Goal: Register for event/course

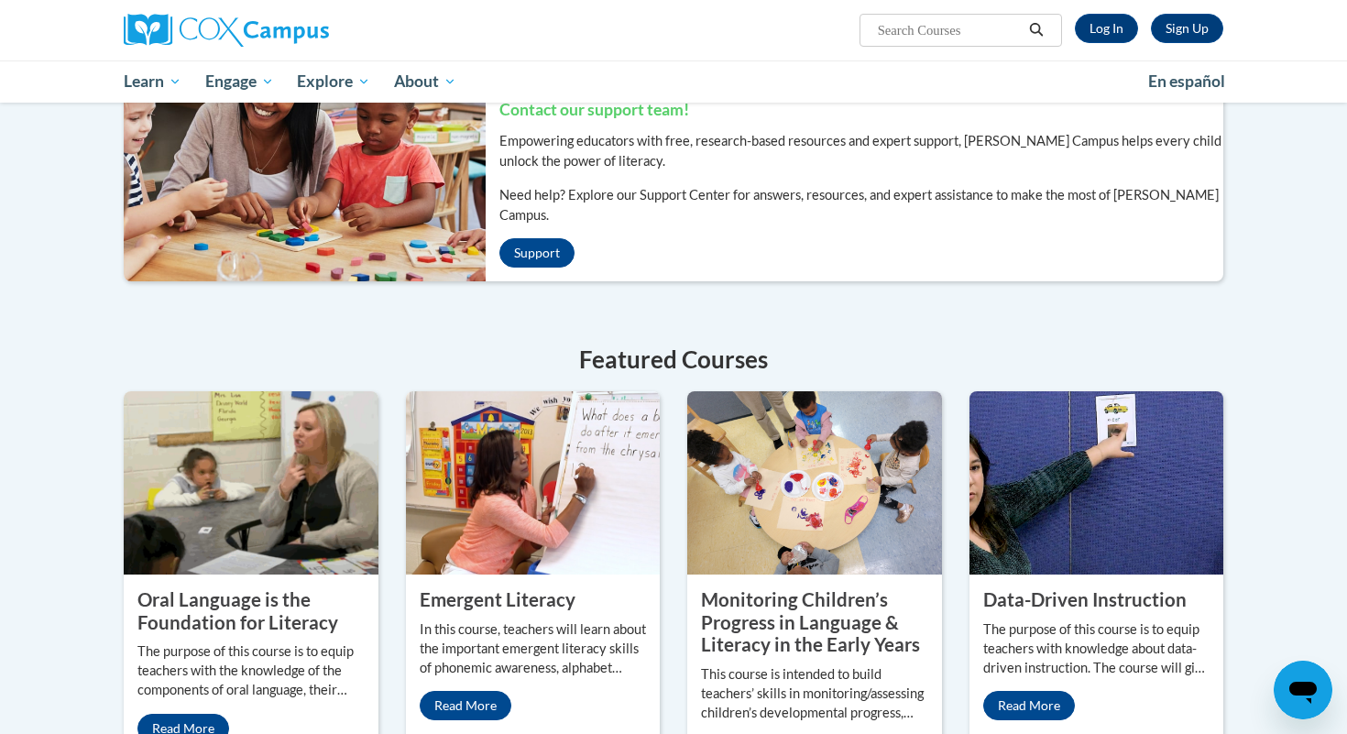
scroll to position [462, 0]
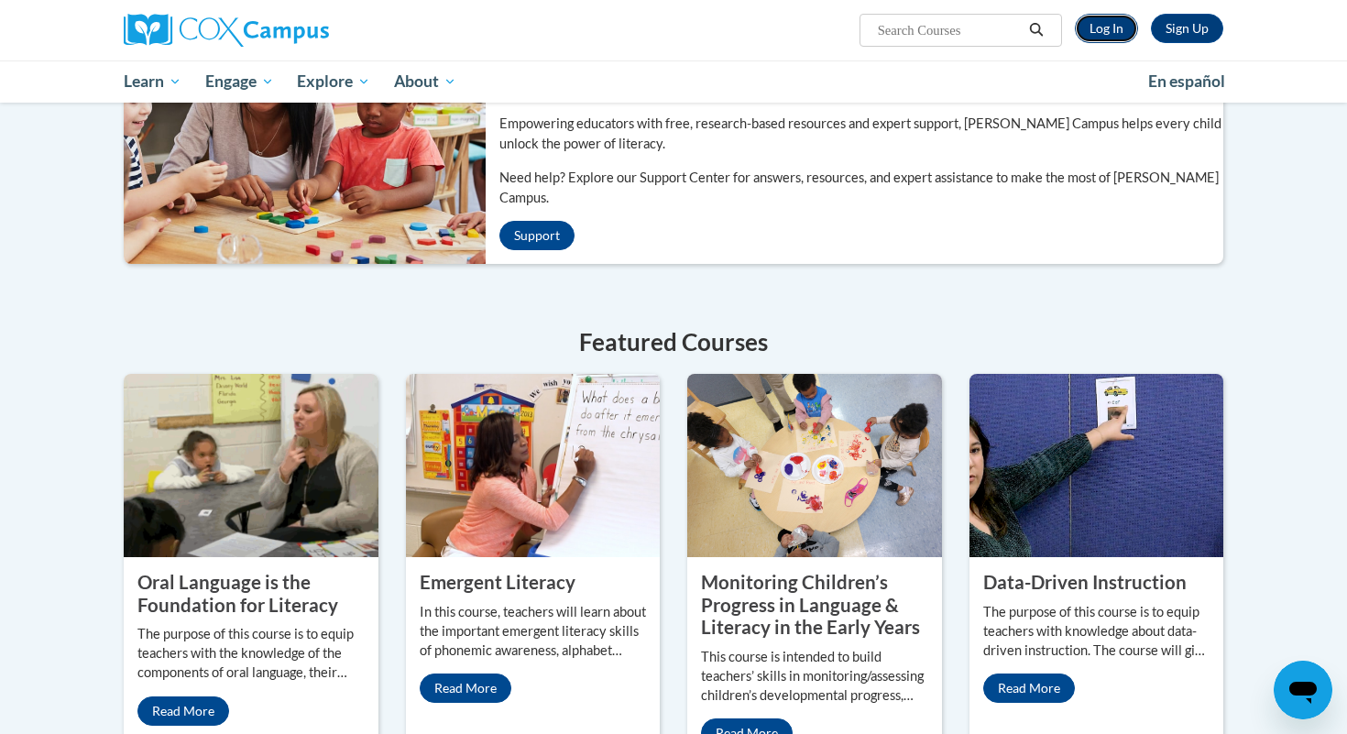
click at [1110, 25] on link "Log In" at bounding box center [1106, 28] width 63 height 29
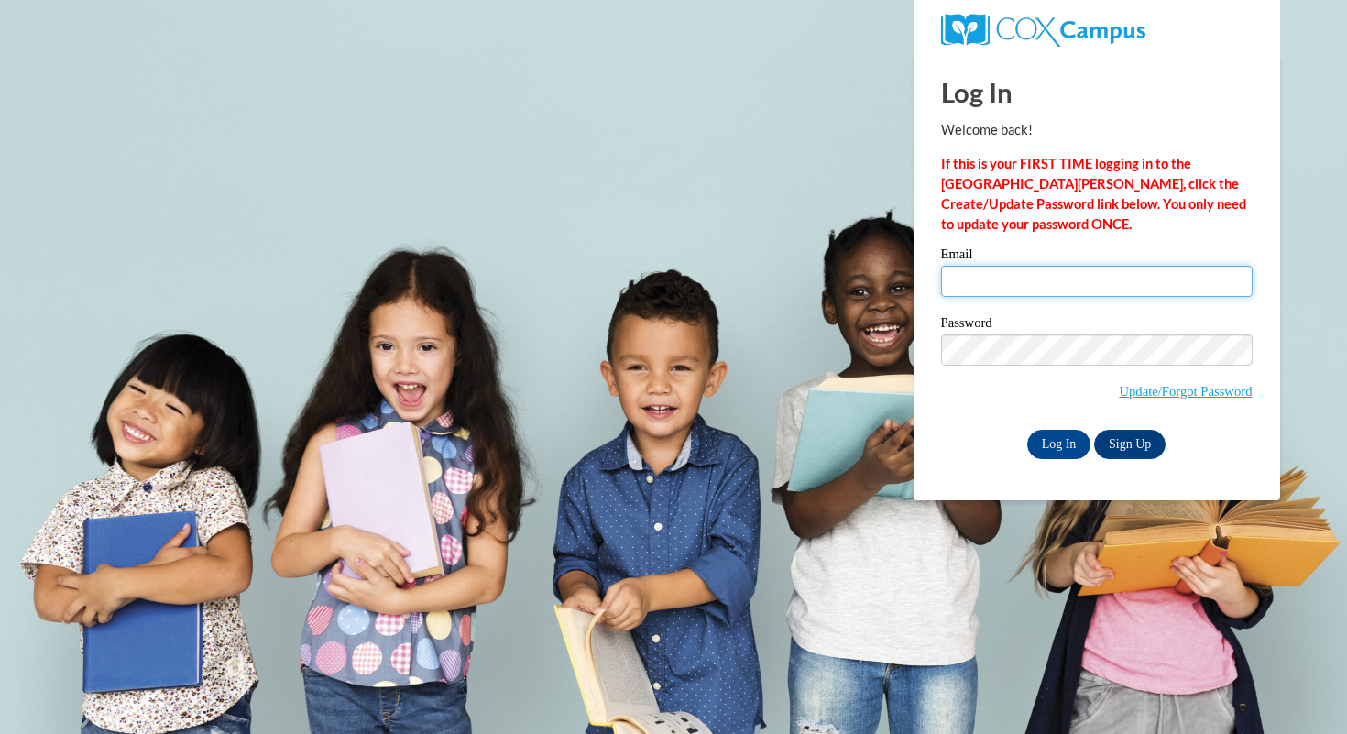
click at [1059, 274] on input "Email" at bounding box center [1096, 281] width 311 height 31
type input "sbryant@mtsd.k12.wi.us"
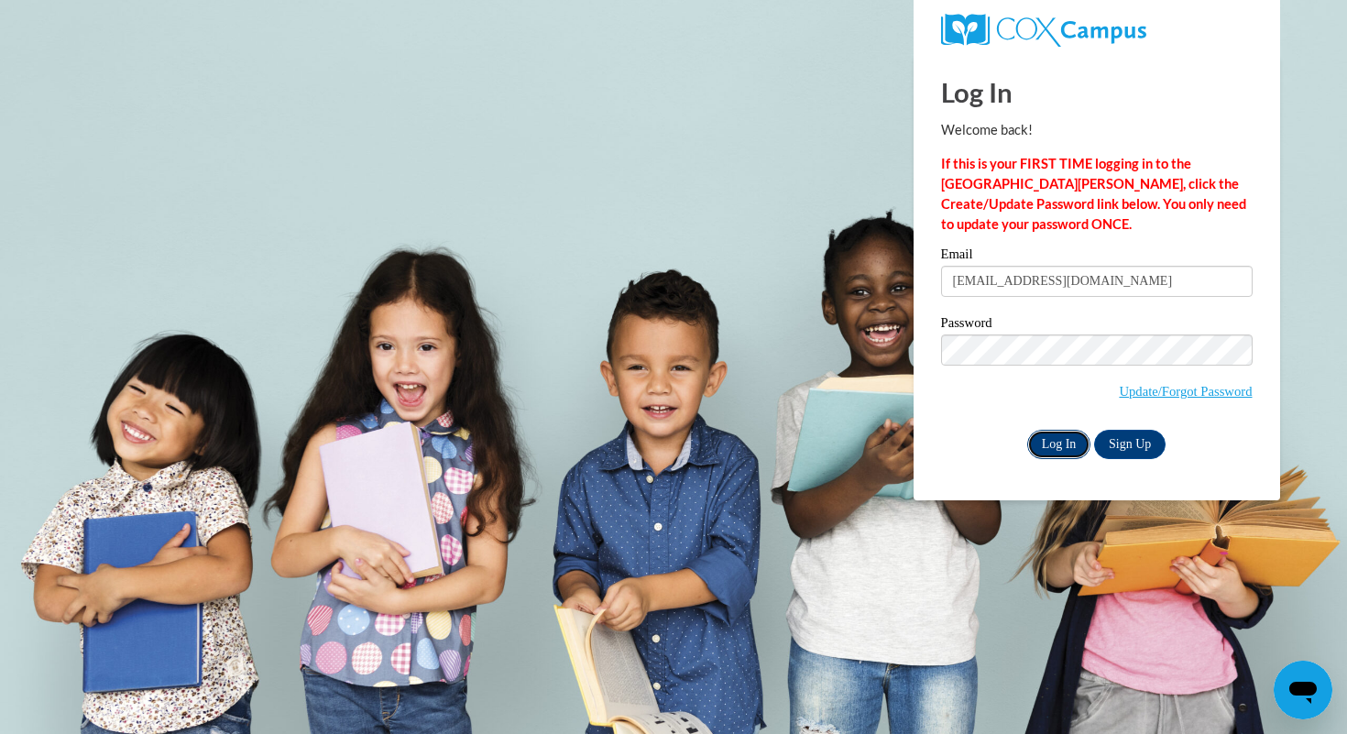
click at [1056, 446] on input "Log In" at bounding box center [1059, 444] width 64 height 29
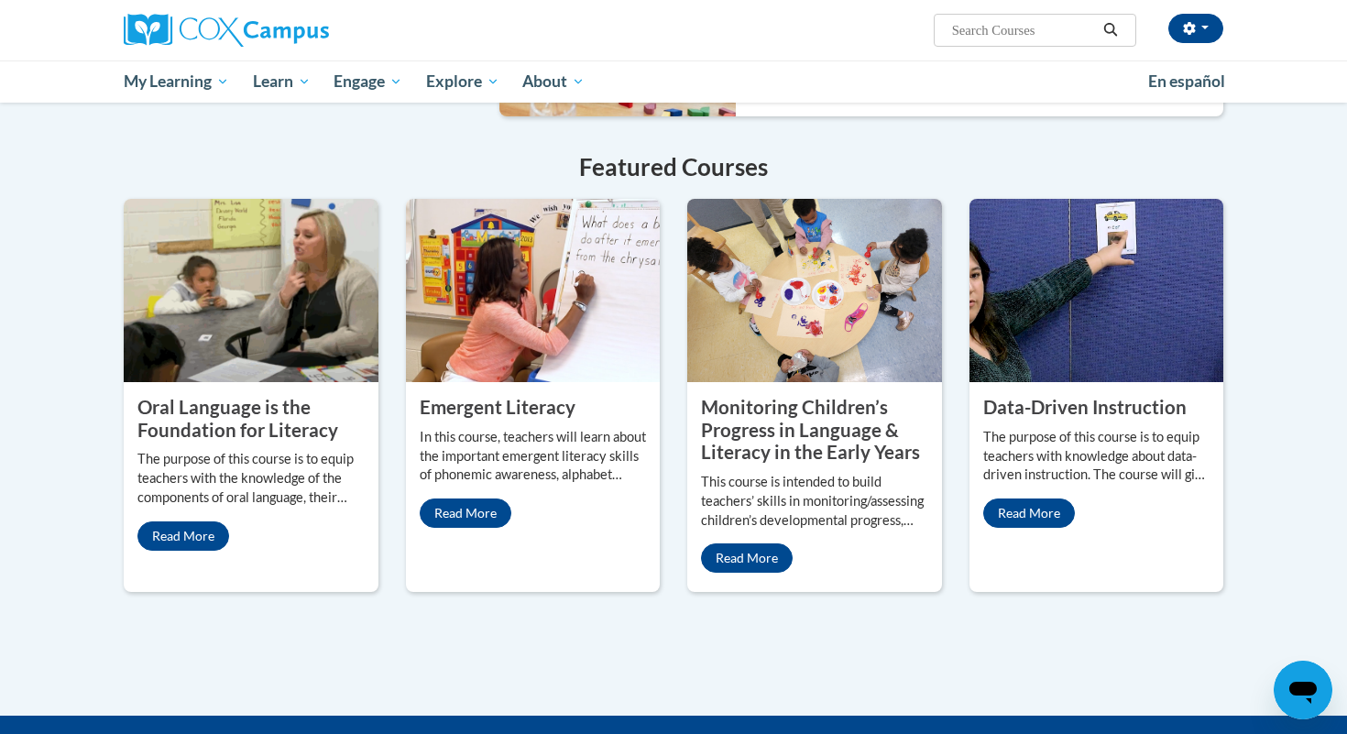
scroll to position [1403, 0]
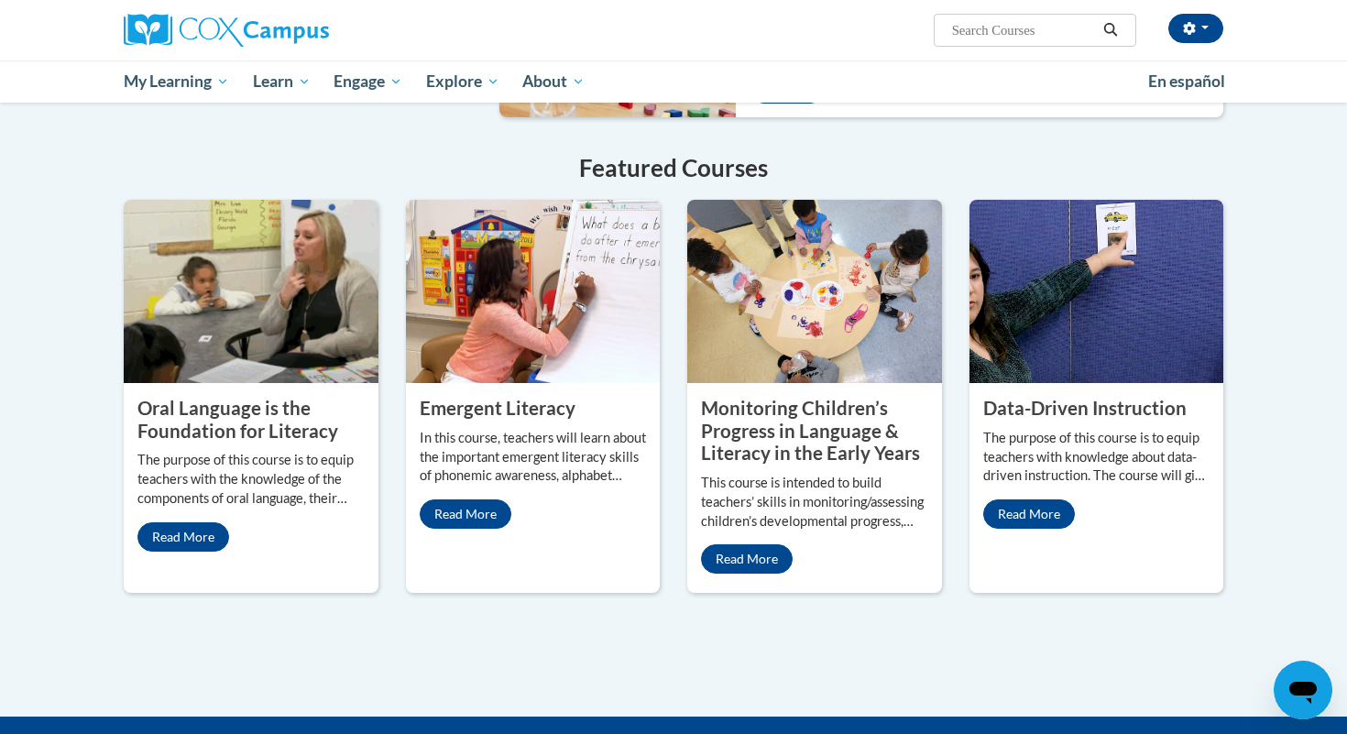
click at [1084, 328] on img at bounding box center [1096, 291] width 255 height 183
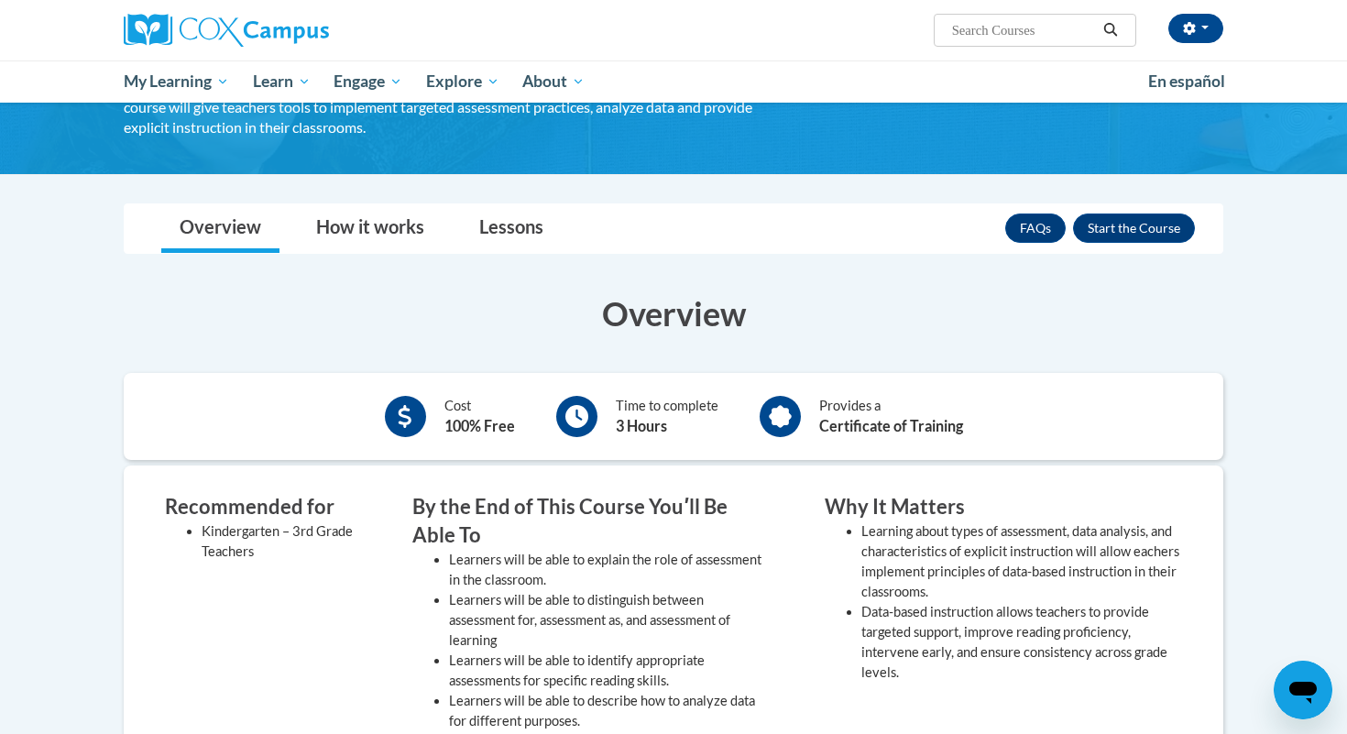
scroll to position [170, 0]
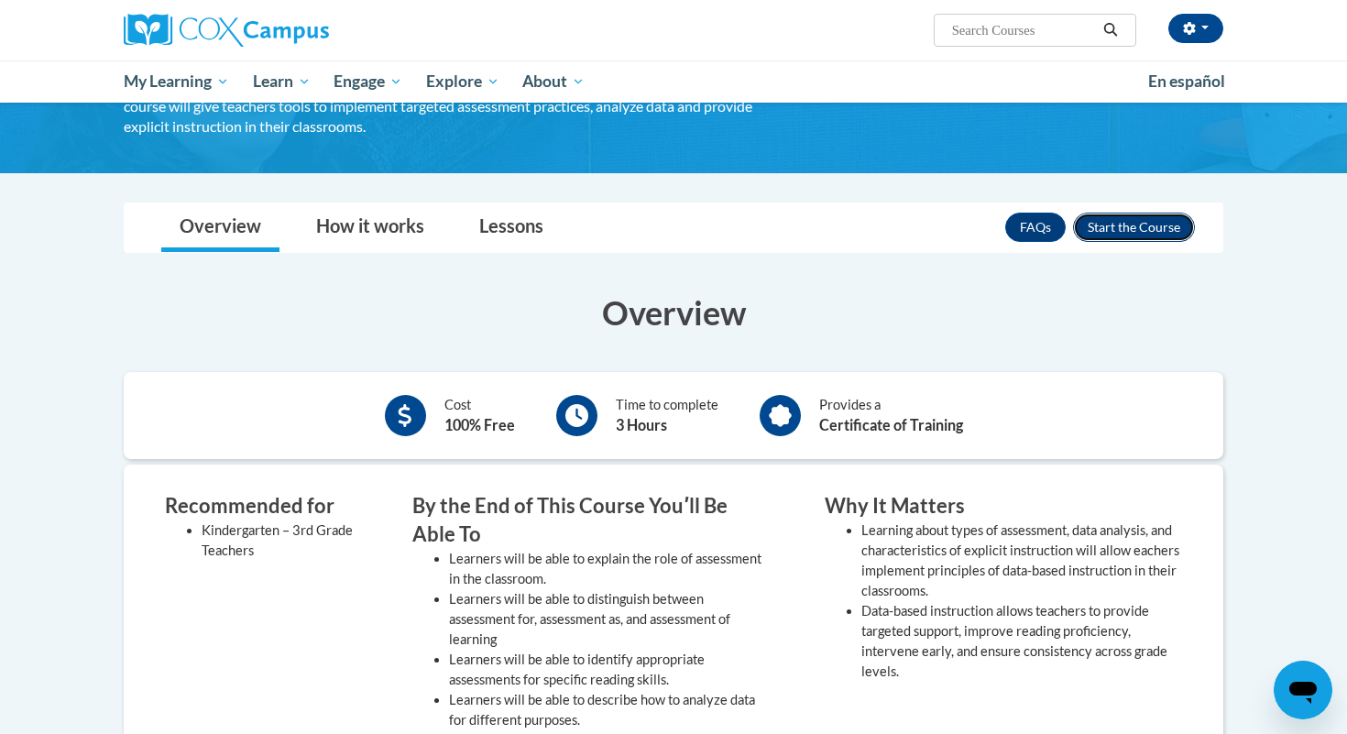
click at [1103, 230] on button "Enroll" at bounding box center [1134, 227] width 122 height 29
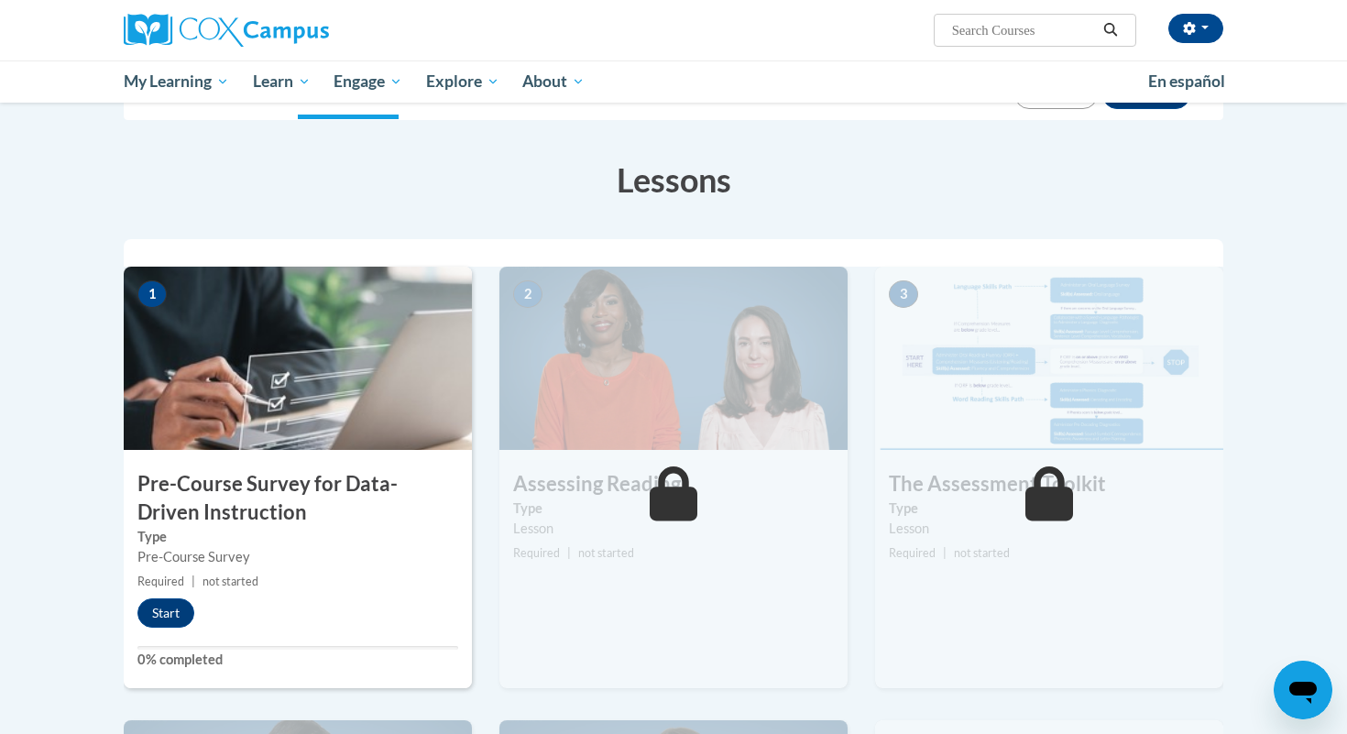
scroll to position [254, 0]
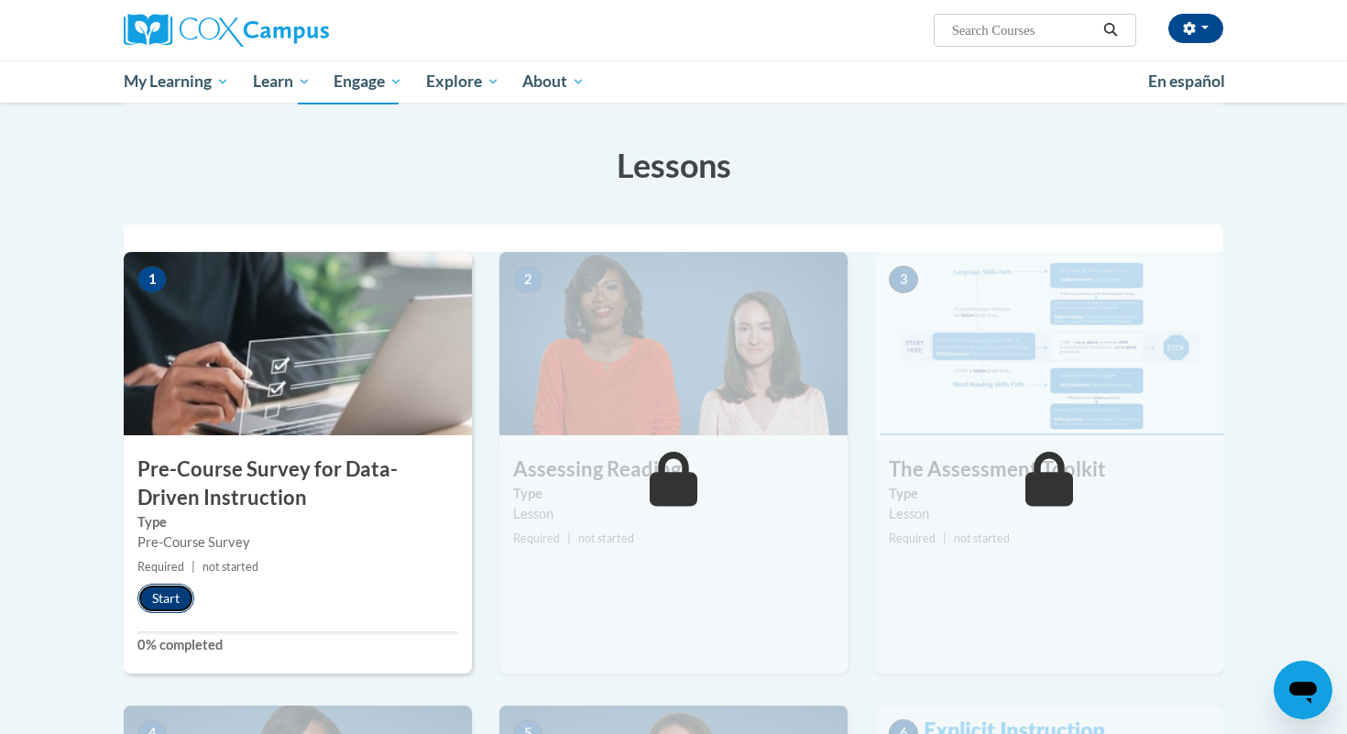
click at [155, 604] on button "Start" at bounding box center [165, 598] width 57 height 29
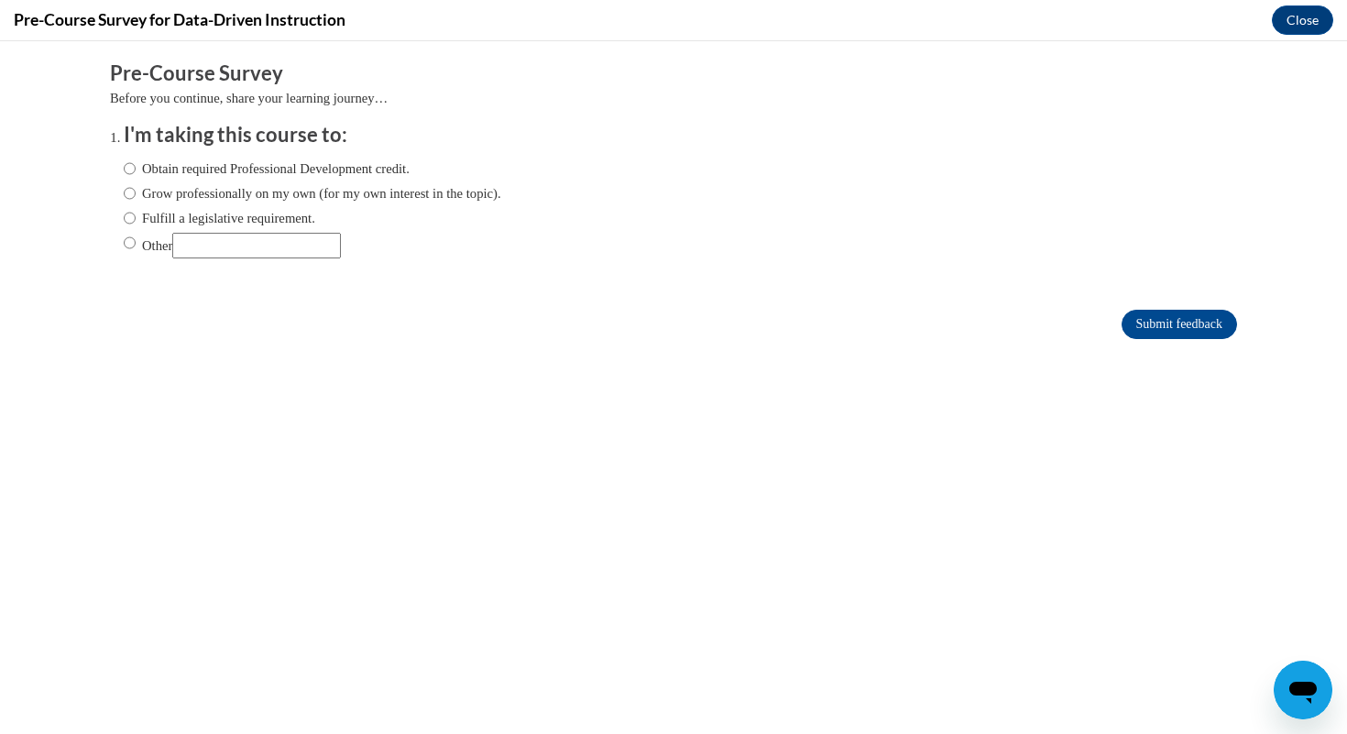
scroll to position [0, 0]
click at [266, 213] on label "Fulfill a legislative requirement." at bounding box center [219, 218] width 191 height 20
click at [136, 213] on input "Fulfill a legislative requirement." at bounding box center [130, 218] width 12 height 20
radio input "true"
click at [1198, 319] on input "Submit feedback" at bounding box center [1178, 324] width 115 height 29
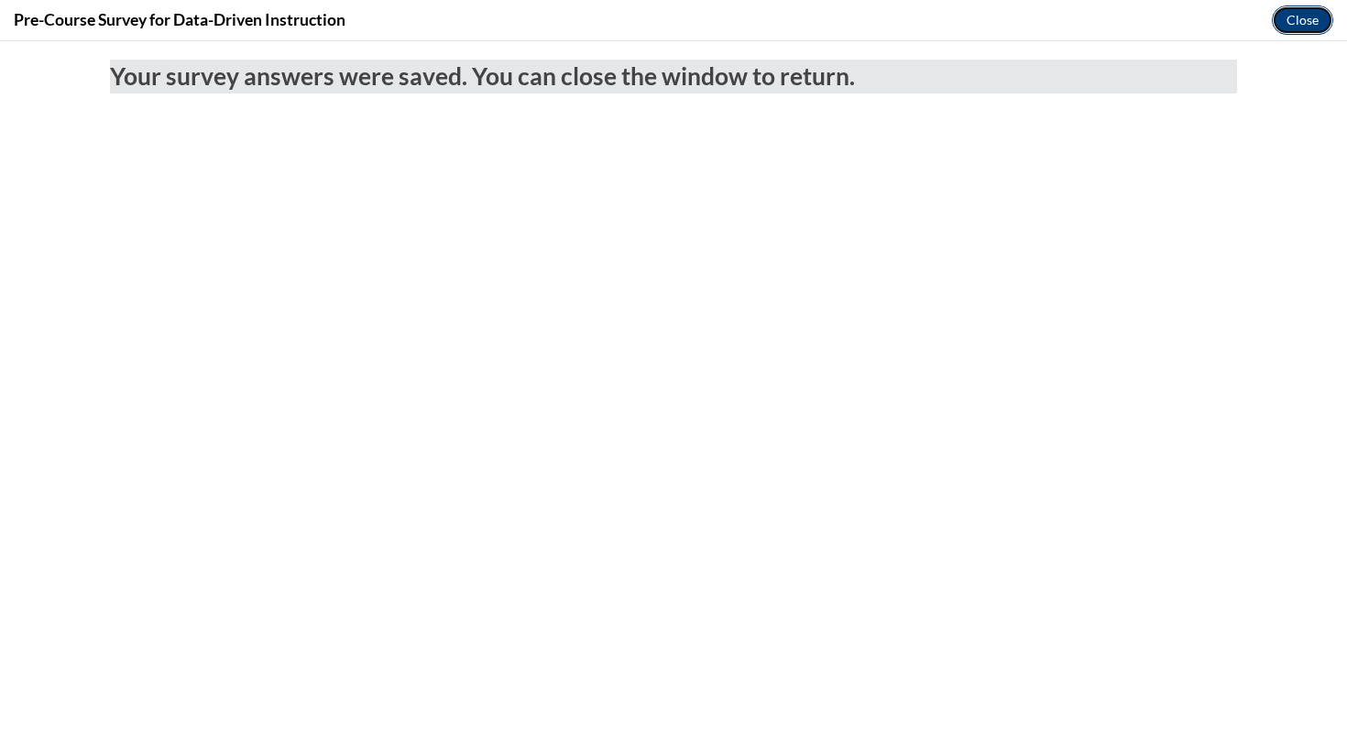
click at [1289, 17] on button "Close" at bounding box center [1302, 19] width 61 height 29
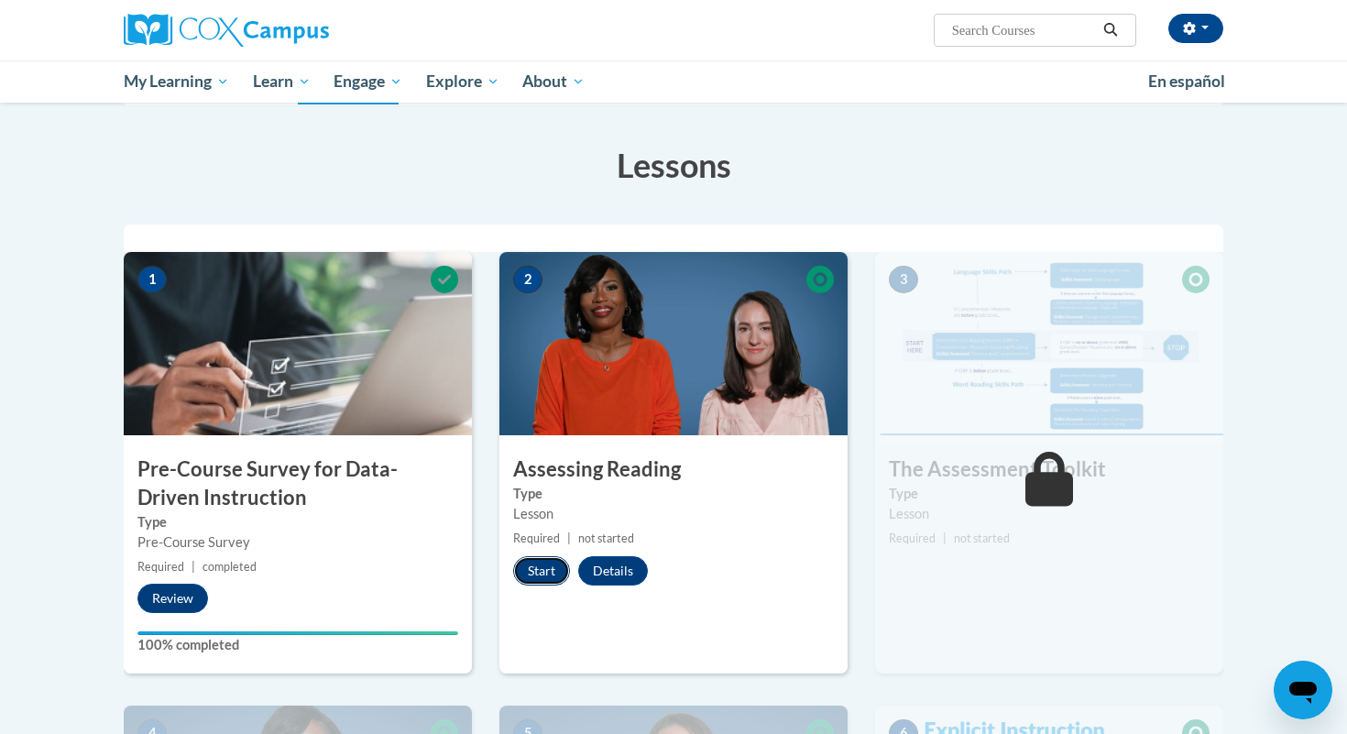
click at [540, 575] on button "Start" at bounding box center [541, 570] width 57 height 29
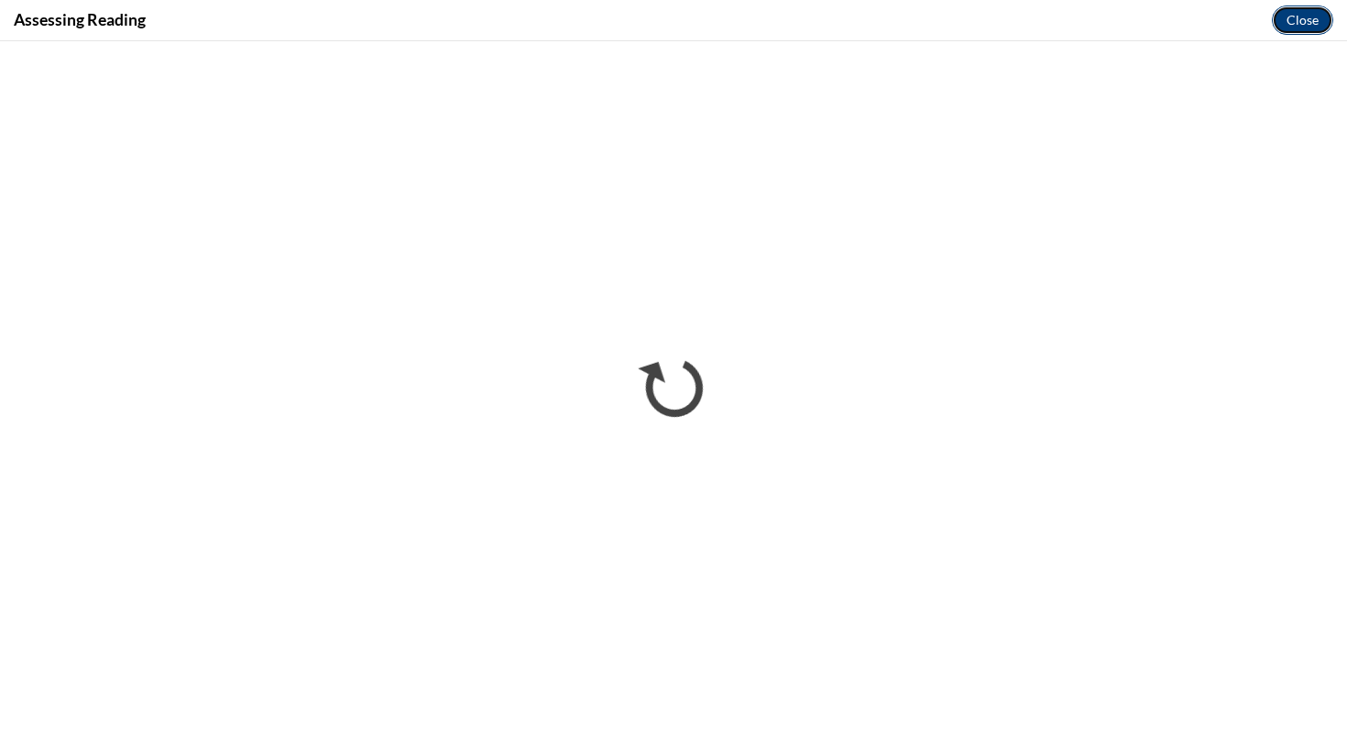
click at [1311, 16] on button "Close" at bounding box center [1302, 19] width 61 height 29
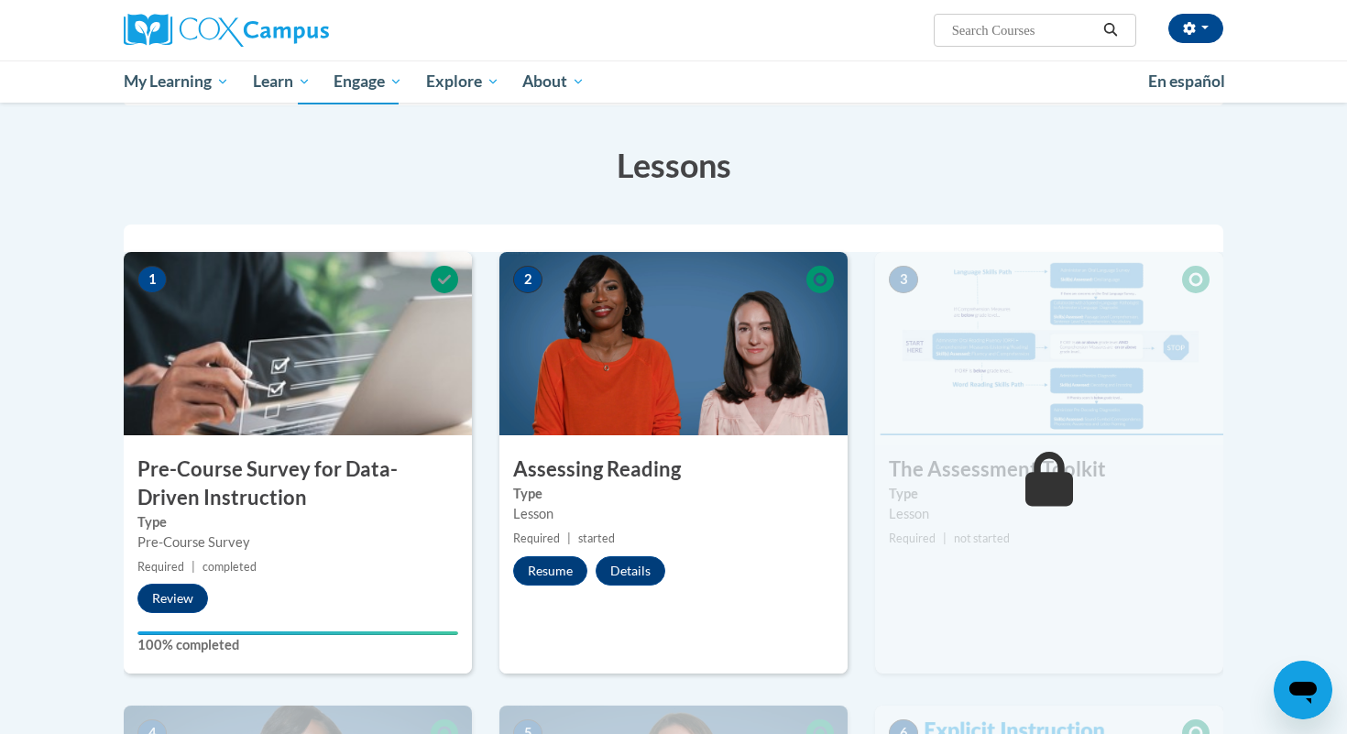
click at [522, 320] on img at bounding box center [673, 343] width 348 height 183
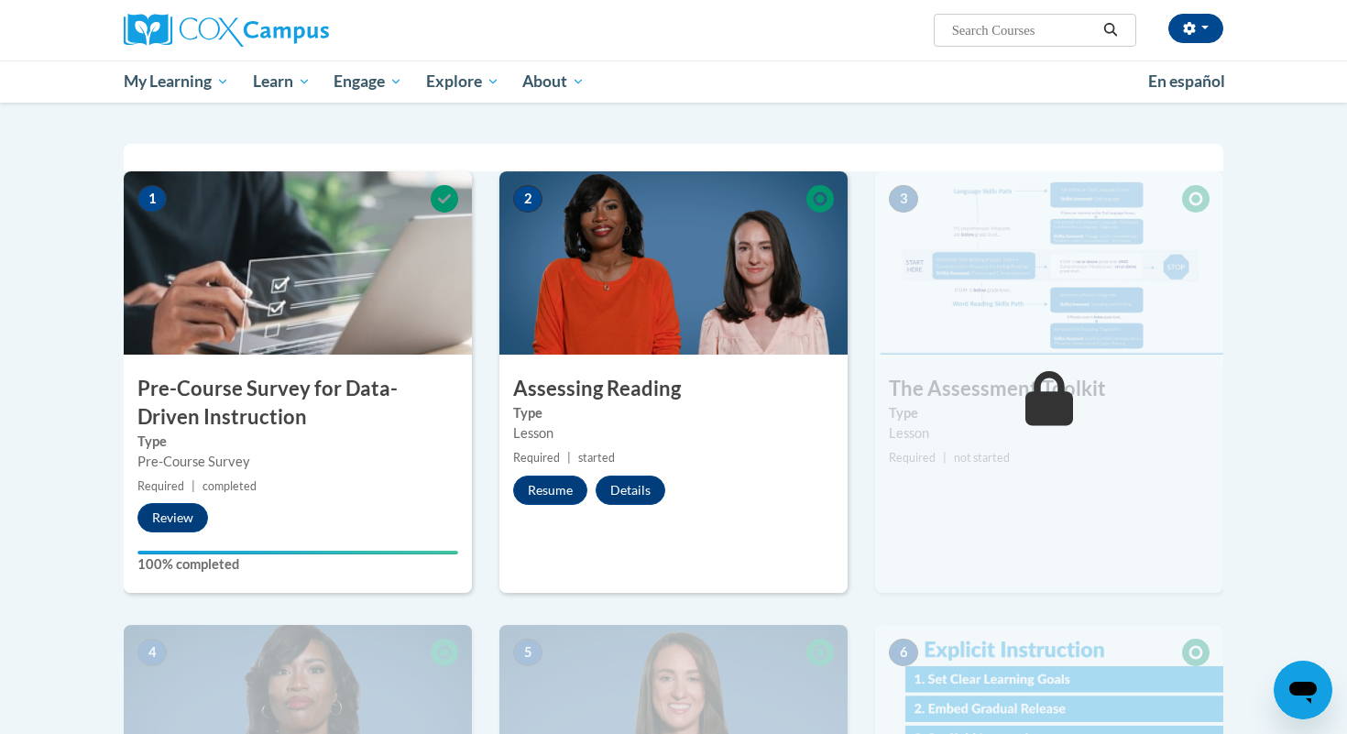
scroll to position [328, 0]
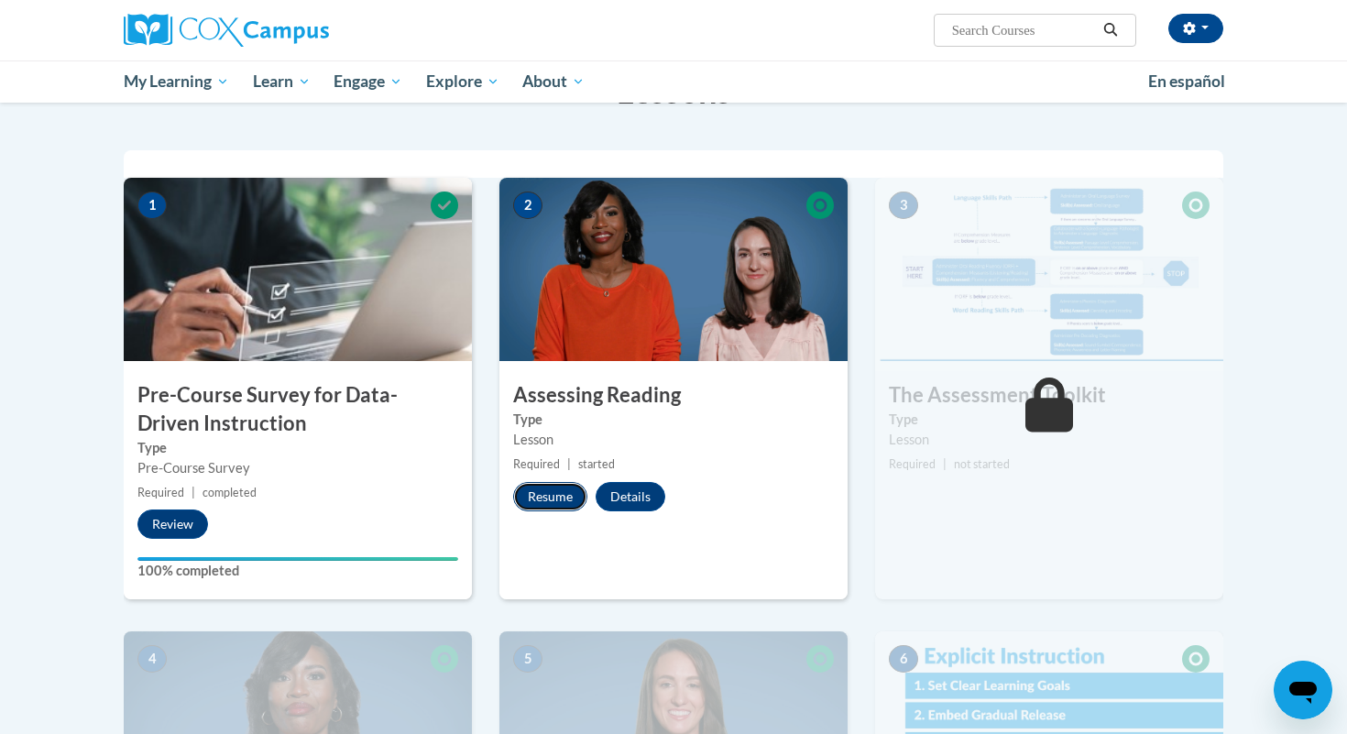
click at [565, 500] on button "Resume" at bounding box center [550, 496] width 74 height 29
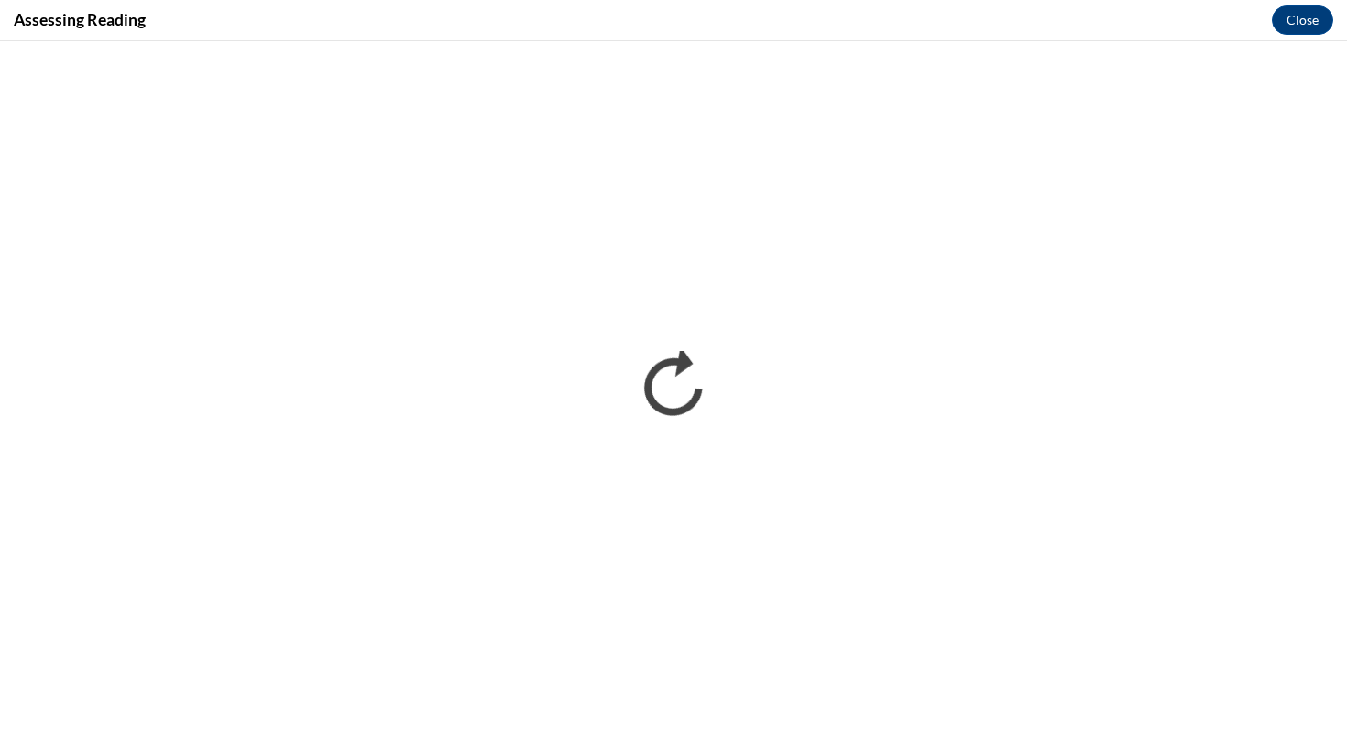
scroll to position [0, 0]
